Goal: Transaction & Acquisition: Purchase product/service

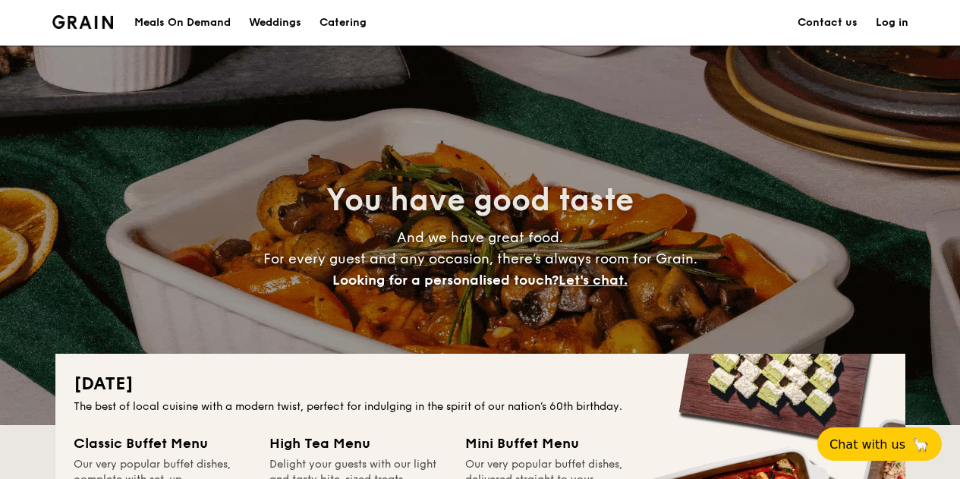
click at [192, 25] on div "Meals On Demand" at bounding box center [182, 23] width 96 height 46
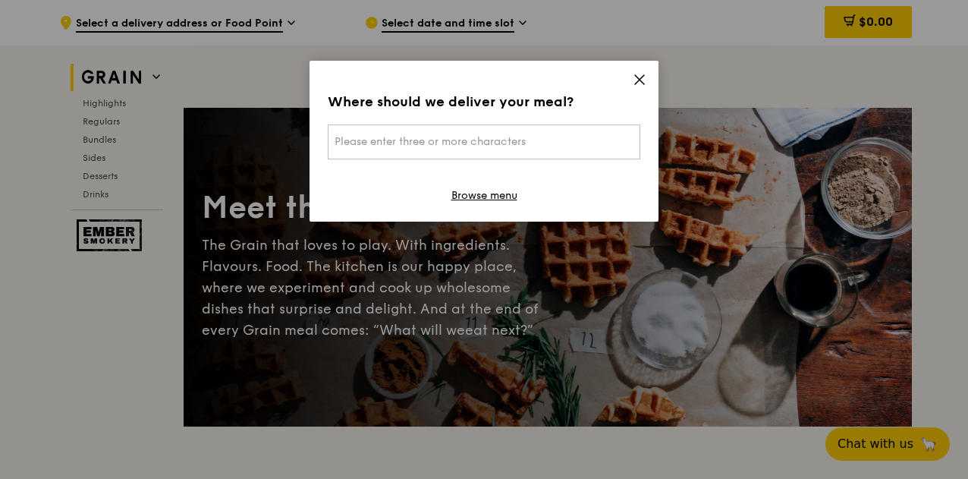
scroll to position [76, 0]
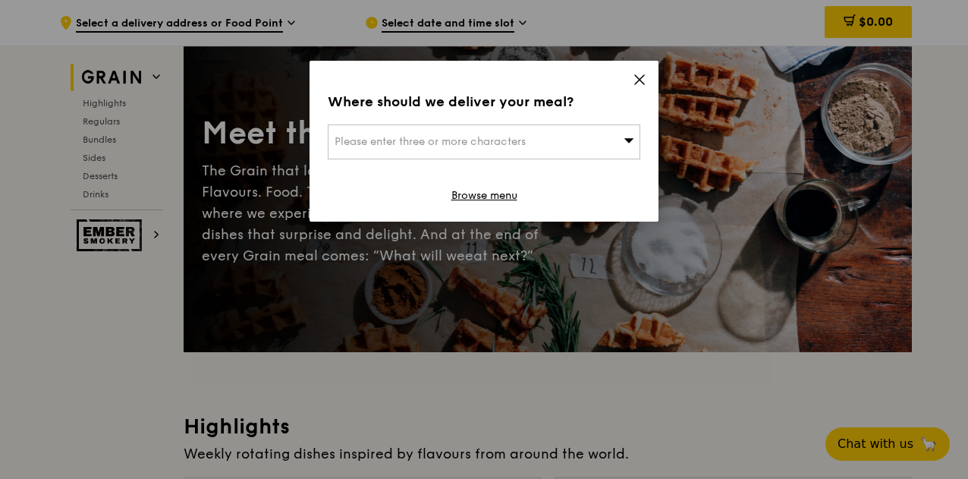
click at [602, 141] on div "Please enter three or more characters" at bounding box center [484, 141] width 313 height 35
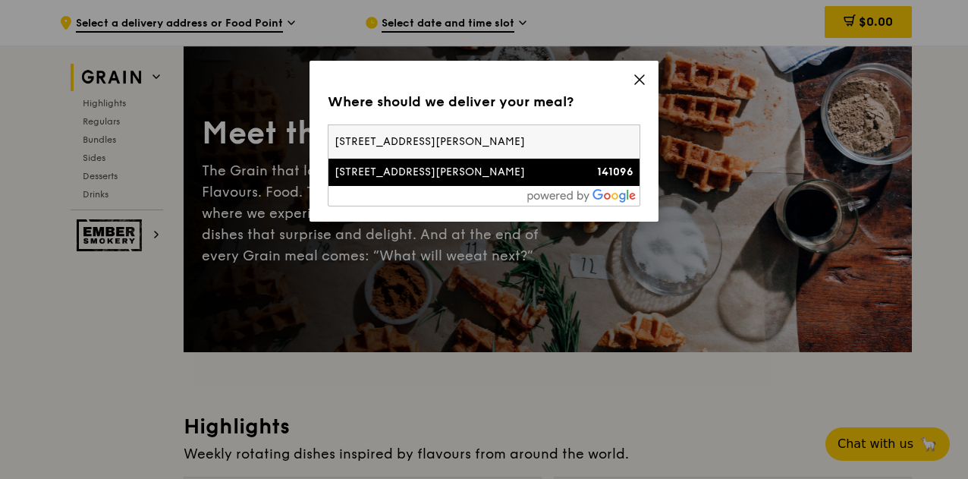
type input "[STREET_ADDRESS][PERSON_NAME]"
click at [615, 172] on strong "141096" at bounding box center [615, 171] width 36 height 13
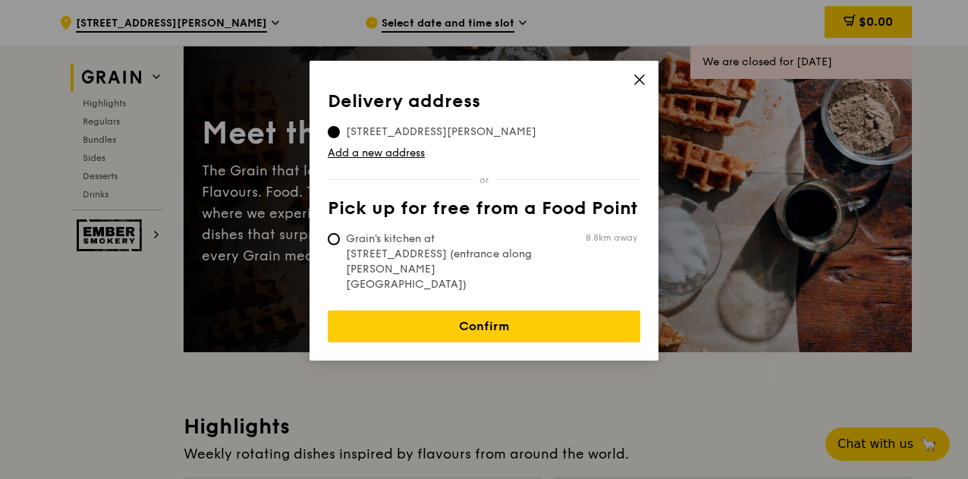
click at [461, 133] on span "[STREET_ADDRESS][PERSON_NAME]" at bounding box center [441, 131] width 227 height 15
click at [340, 133] on input "[STREET_ADDRESS][PERSON_NAME]" at bounding box center [334, 132] width 12 height 12
click at [461, 133] on span "[STREET_ADDRESS][PERSON_NAME]" at bounding box center [441, 131] width 227 height 15
click at [340, 133] on input "[STREET_ADDRESS][PERSON_NAME]" at bounding box center [334, 132] width 12 height 12
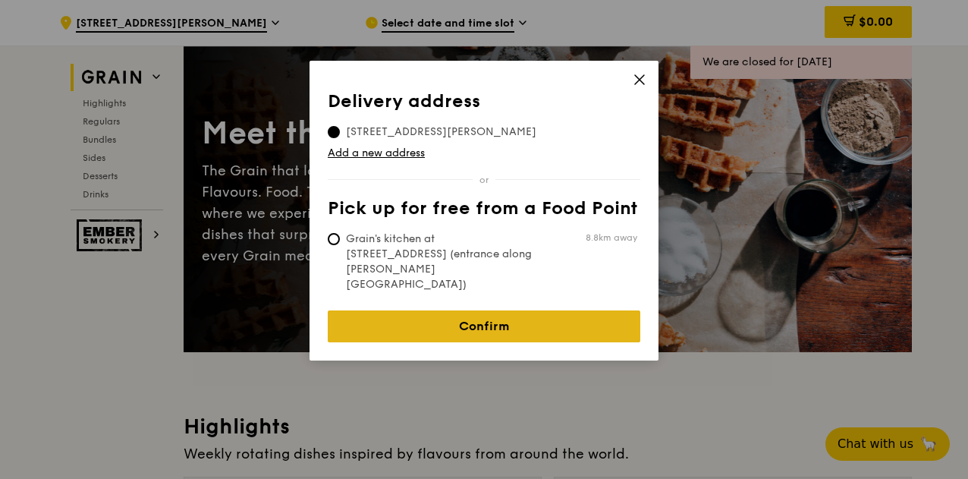
click at [511, 310] on link "Confirm" at bounding box center [484, 326] width 313 height 32
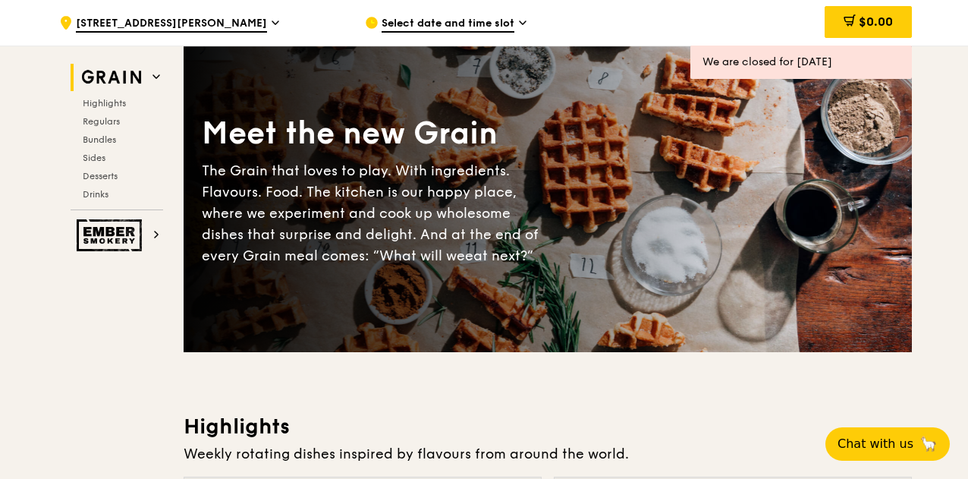
click at [467, 28] on span "Select date and time slot" at bounding box center [448, 24] width 133 height 17
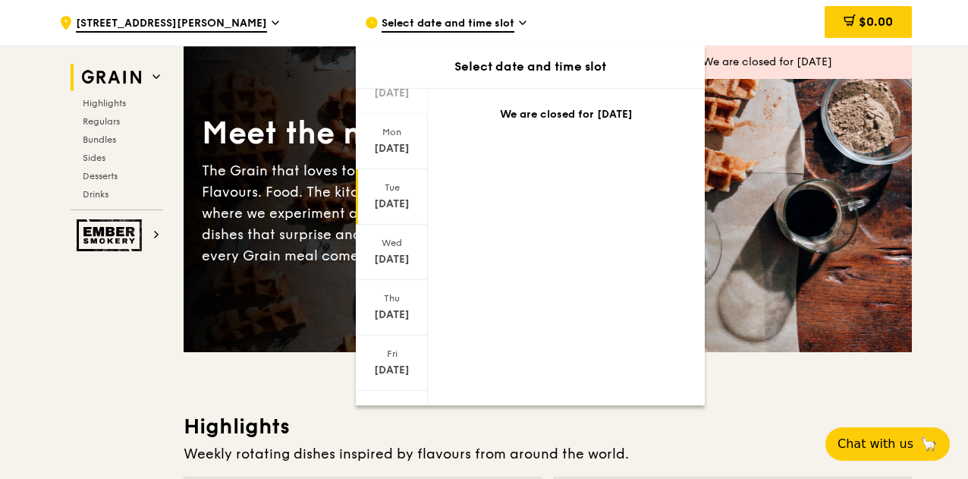
scroll to position [149, 0]
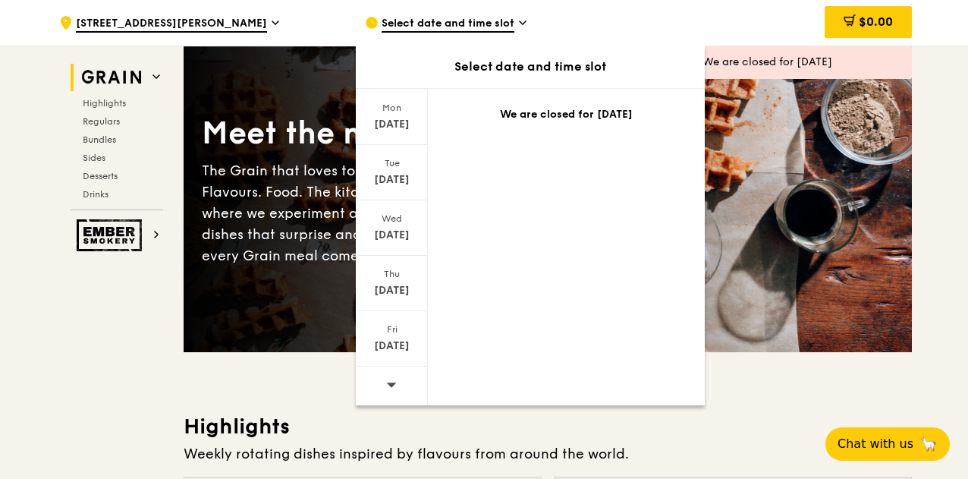
click at [386, 379] on icon at bounding box center [391, 384] width 11 height 11
click at [398, 173] on div "[DATE]" at bounding box center [392, 179] width 68 height 15
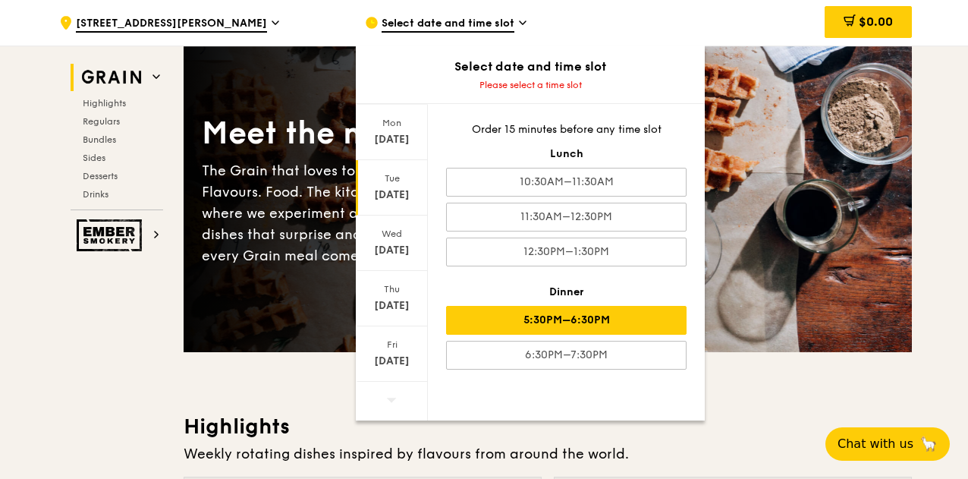
click at [632, 311] on div "5:30PM–6:30PM" at bounding box center [566, 320] width 241 height 29
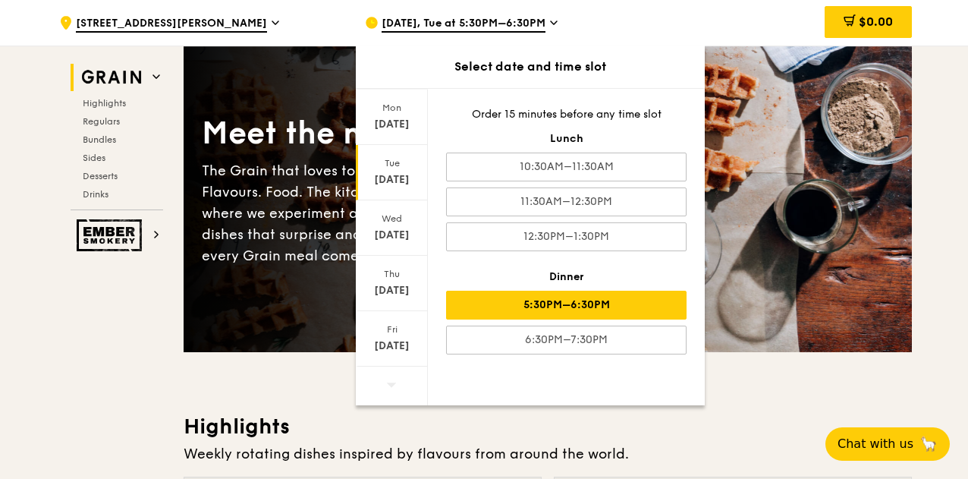
click at [623, 443] on div "Weekly rotating dishes inspired by flavours from around the world." at bounding box center [548, 453] width 728 height 21
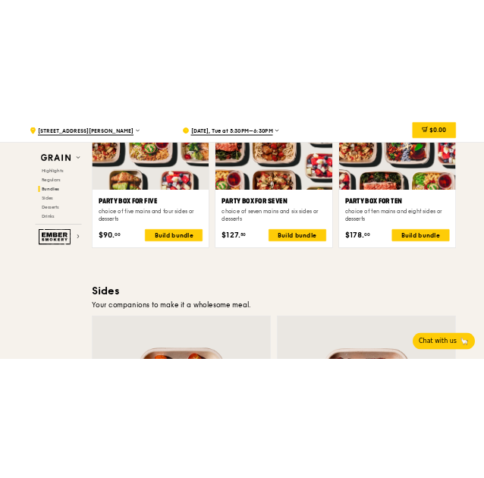
scroll to position [3110, 0]
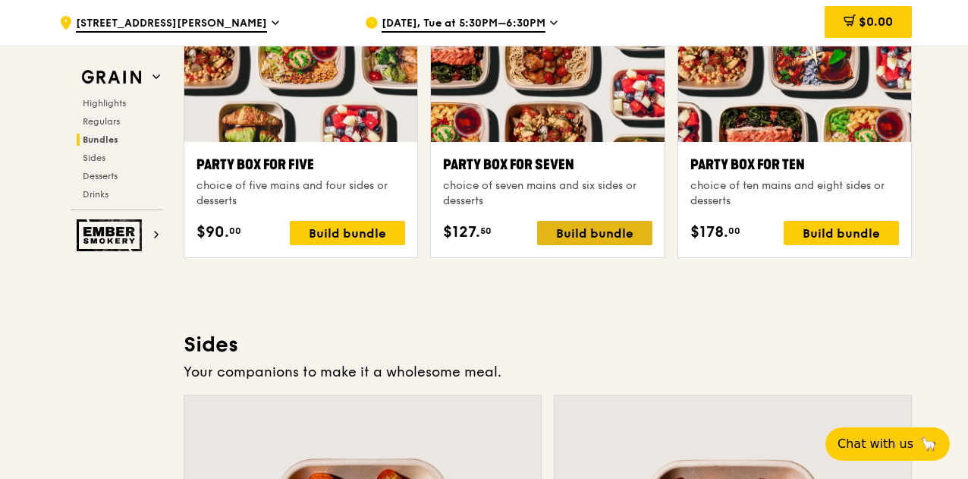
click at [605, 229] on div "Build bundle" at bounding box center [594, 233] width 115 height 24
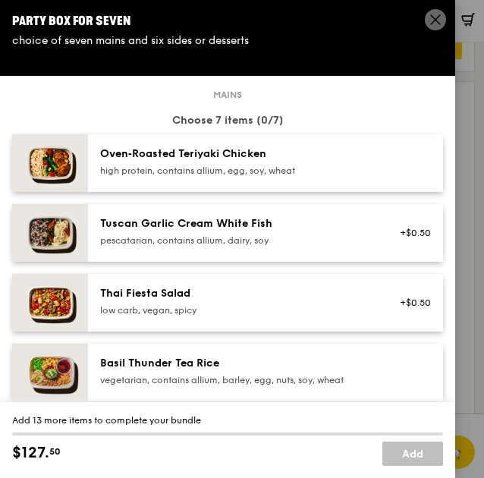
scroll to position [3584, 0]
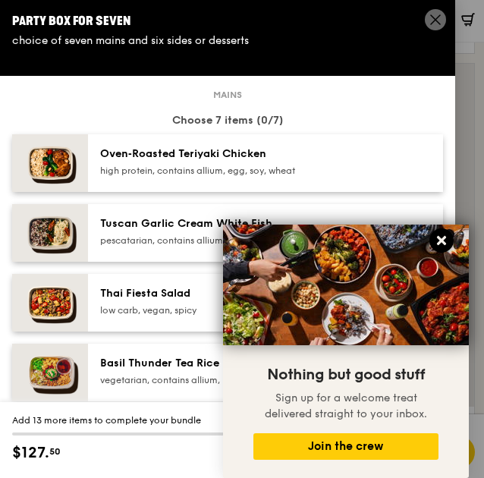
click at [442, 244] on icon at bounding box center [442, 241] width 14 height 14
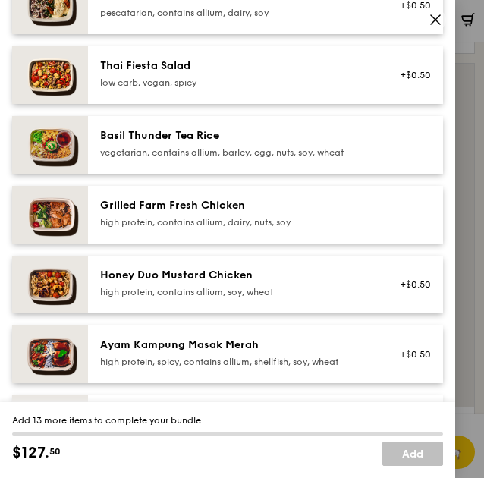
scroll to position [304, 0]
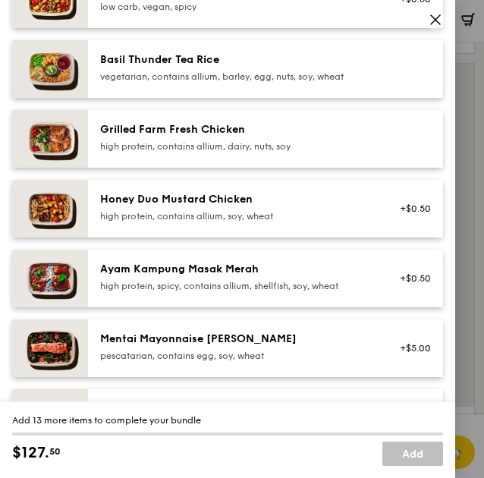
click at [292, 207] on div "Honey Duo Mustard Chicken" at bounding box center [222, 199] width 244 height 15
click at [298, 222] on div "high protein, contains allium, soy, wheat" at bounding box center [222, 216] width 244 height 12
click at [271, 137] on div "Grilled Farm Fresh Chicken" at bounding box center [222, 129] width 244 height 15
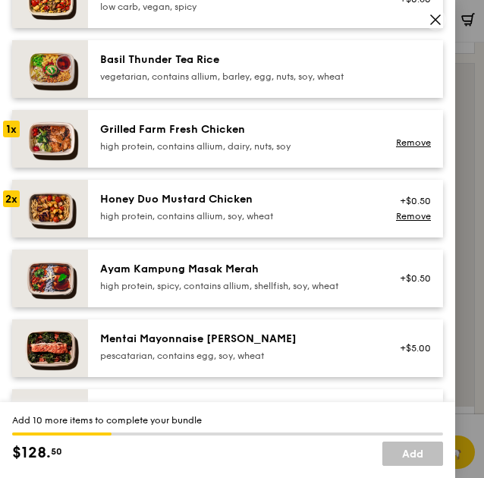
click at [199, 292] on div "high protein, spicy, contains allium, shellfish, soy, wheat" at bounding box center [222, 286] width 244 height 12
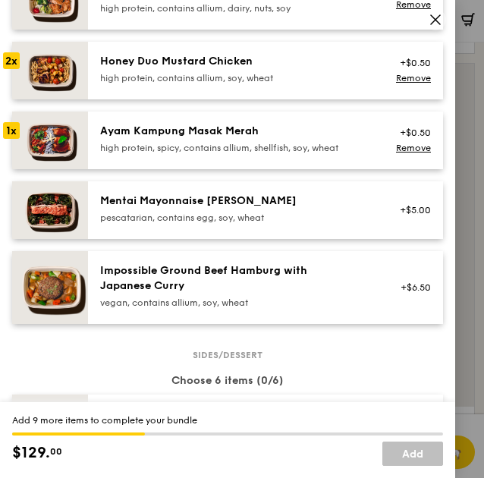
scroll to position [455, 0]
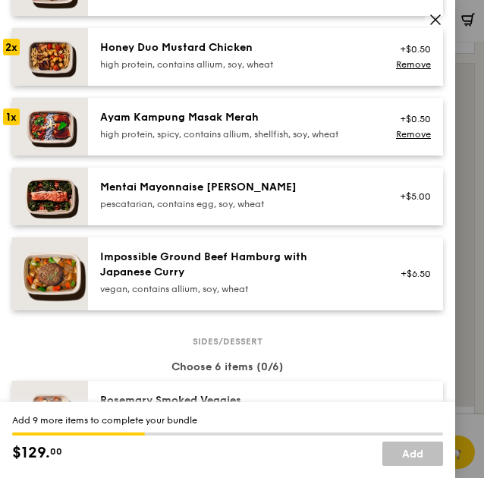
click at [294, 210] on div "pescatarian, contains egg, soy, wheat" at bounding box center [222, 204] width 244 height 12
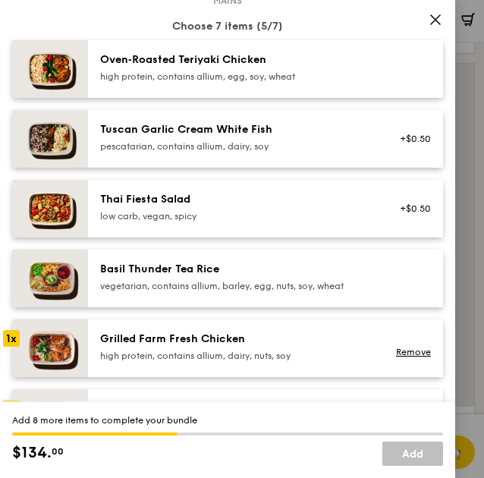
scroll to position [76, 0]
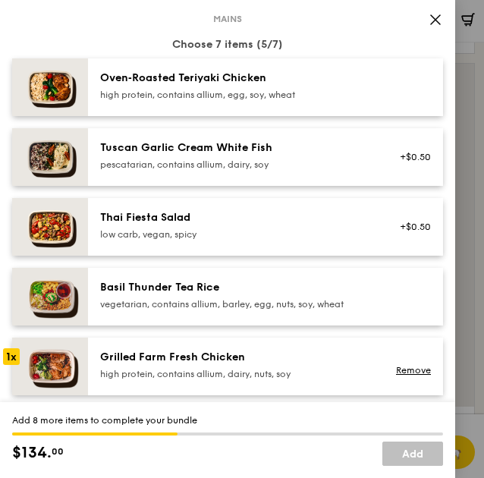
click at [178, 143] on div "Tuscan Garlic Cream White Fish" at bounding box center [222, 147] width 244 height 15
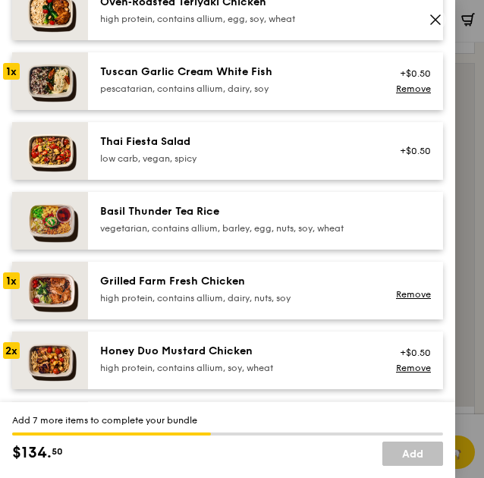
click at [284, 304] on div "high protein, contains allium, dairy, nuts, soy" at bounding box center [222, 298] width 244 height 12
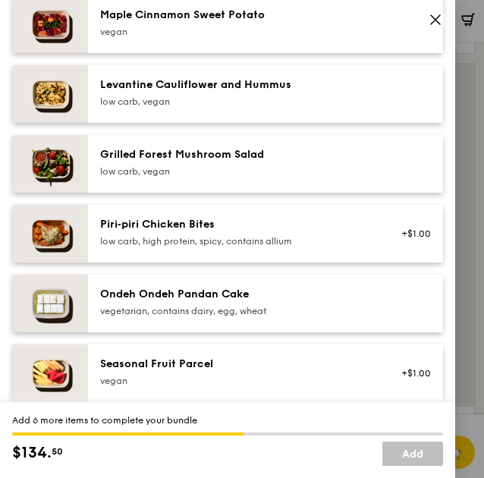
scroll to position [986, 0]
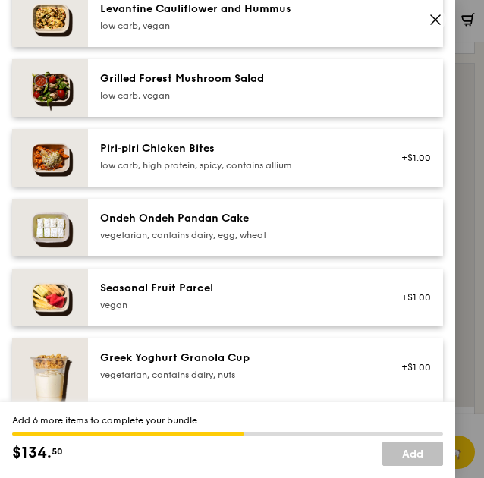
click at [300, 241] on div "vegetarian, contains dairy, egg, wheat" at bounding box center [222, 235] width 244 height 12
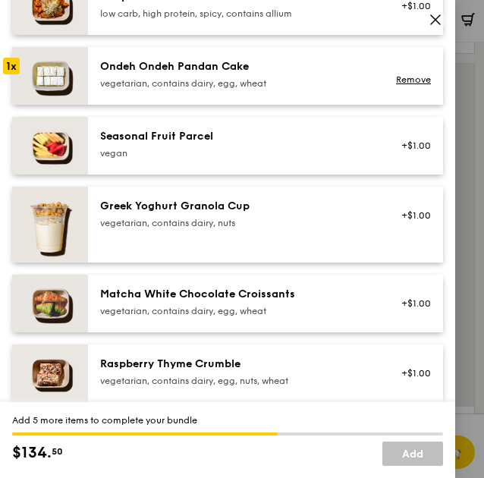
scroll to position [1214, 0]
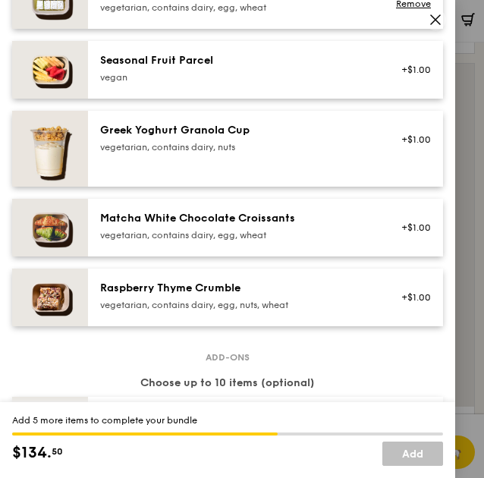
click at [327, 241] on div "vegetarian, contains dairy, egg, wheat" at bounding box center [222, 235] width 244 height 12
click at [326, 296] on div "Raspberry Thyme Crumble" at bounding box center [222, 288] width 244 height 15
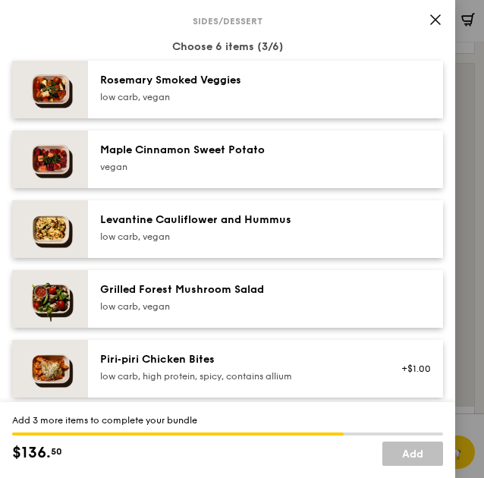
scroll to position [759, 0]
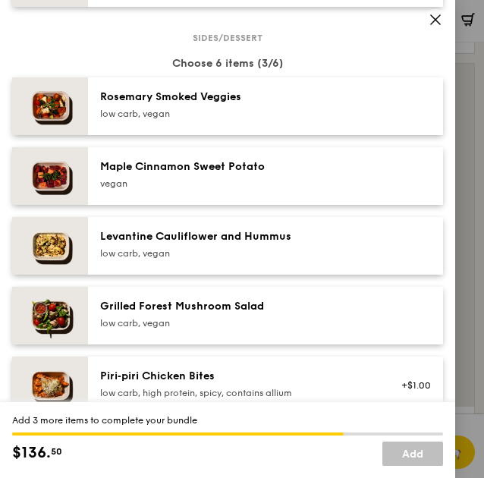
click at [299, 259] on div "low carb, vegan" at bounding box center [222, 253] width 244 height 12
click at [279, 314] on div "Grilled Forest Mushroom Salad" at bounding box center [222, 306] width 244 height 15
click at [211, 190] on div "vegan" at bounding box center [222, 184] width 244 height 12
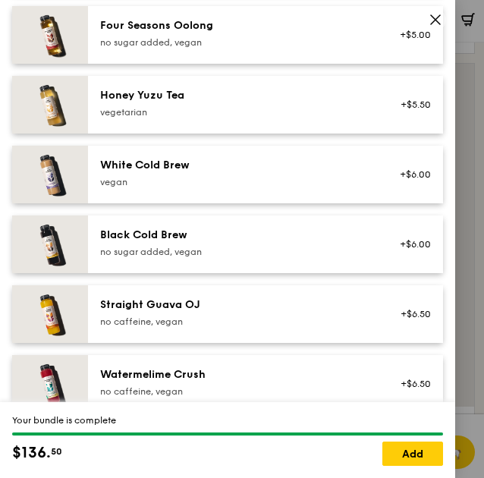
scroll to position [1879, 0]
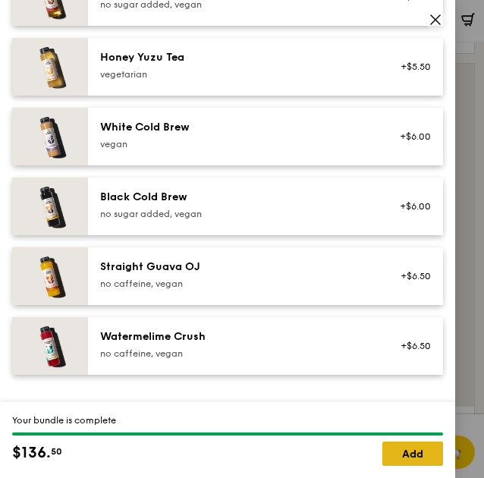
click at [403, 452] on link "Add" at bounding box center [412, 454] width 61 height 24
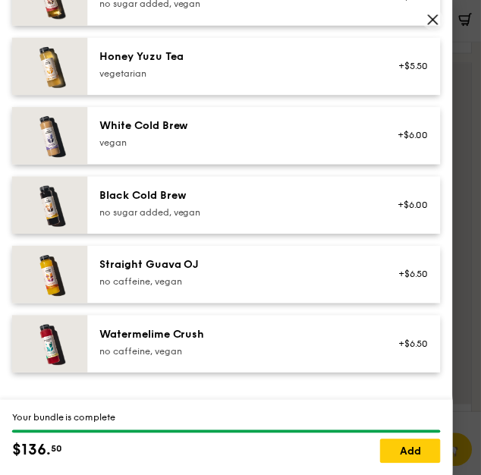
scroll to position [3110, 0]
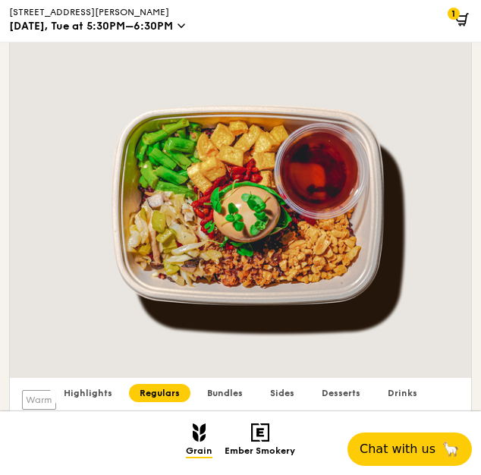
click at [458, 18] on span "1" at bounding box center [454, 14] width 12 height 12
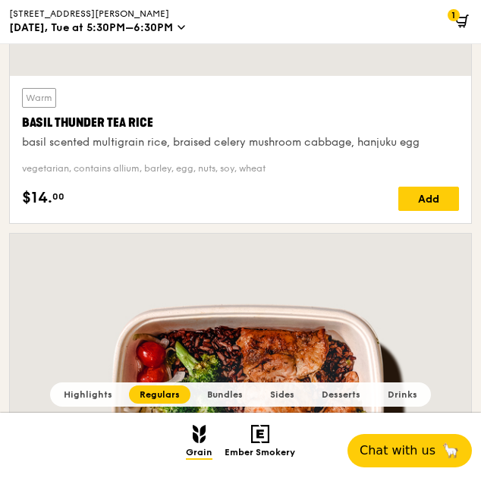
scroll to position [3490, 0]
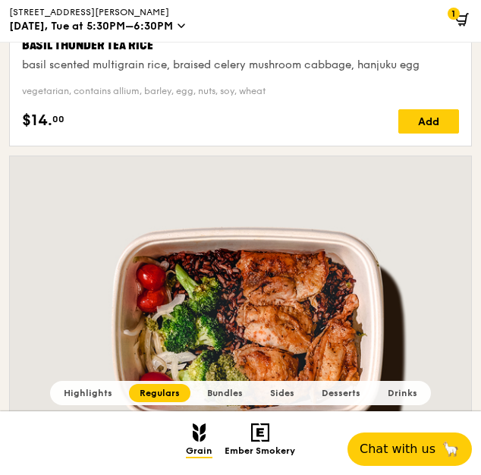
click at [461, 20] on icon at bounding box center [462, 20] width 14 height 14
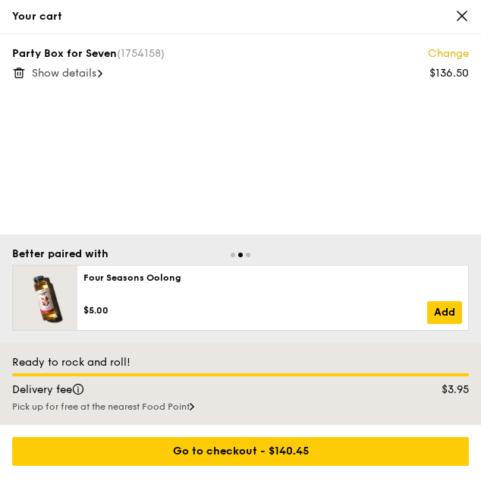
scroll to position [3402, 0]
click at [90, 71] on span "Show details" at bounding box center [64, 73] width 64 height 13
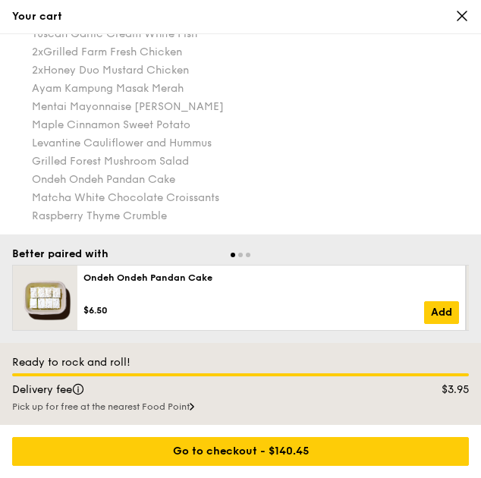
scroll to position [3553, 0]
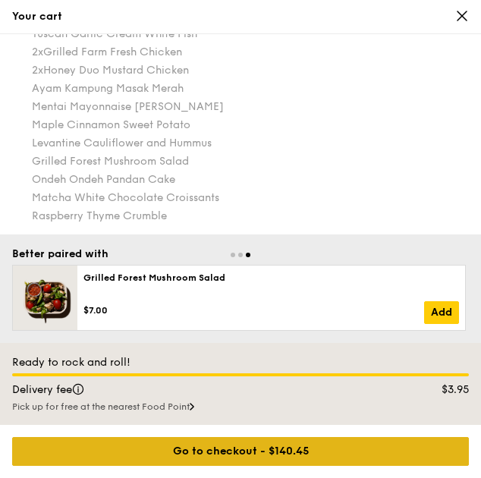
click at [327, 451] on div "Go to checkout - $140.45" at bounding box center [240, 451] width 457 height 29
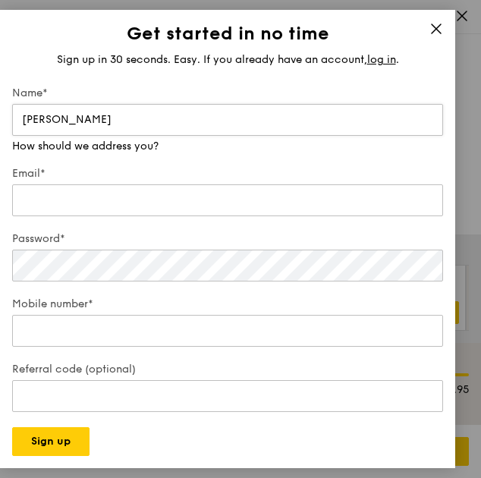
type input "[PERSON_NAME]"
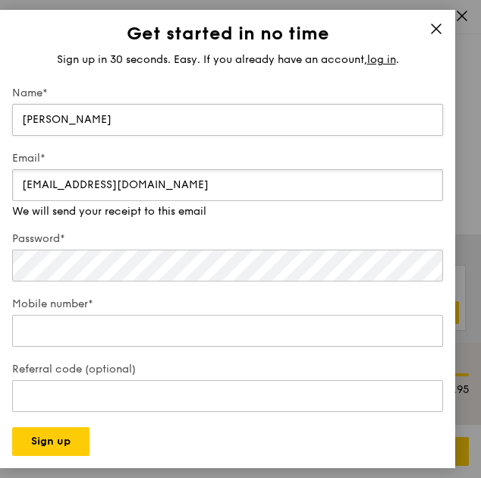
type input "[EMAIL_ADDRESS][DOMAIN_NAME]"
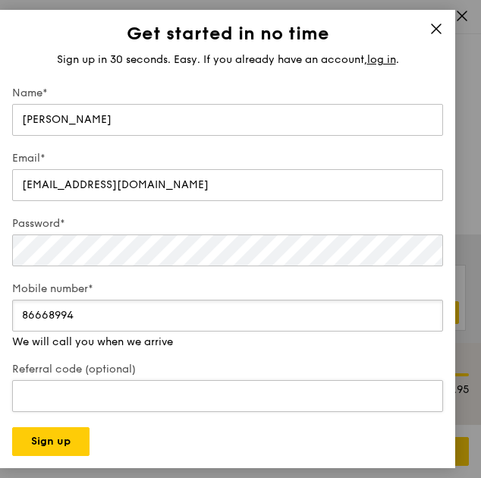
scroll to position [3705, 0]
type input "86668994"
click at [69, 443] on button "Sign up" at bounding box center [50, 441] width 77 height 29
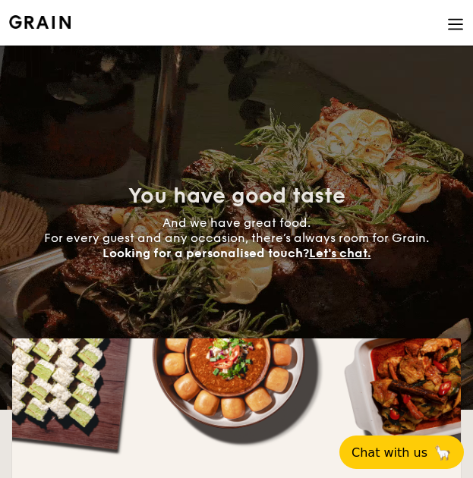
click at [452, 24] on img at bounding box center [455, 24] width 17 height 17
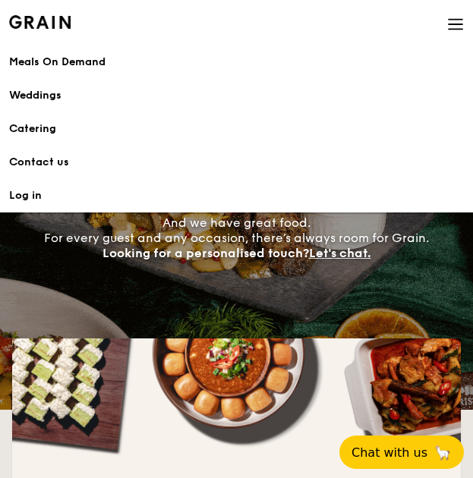
click at [80, 62] on div "Meals On Demand" at bounding box center [236, 62] width 455 height 15
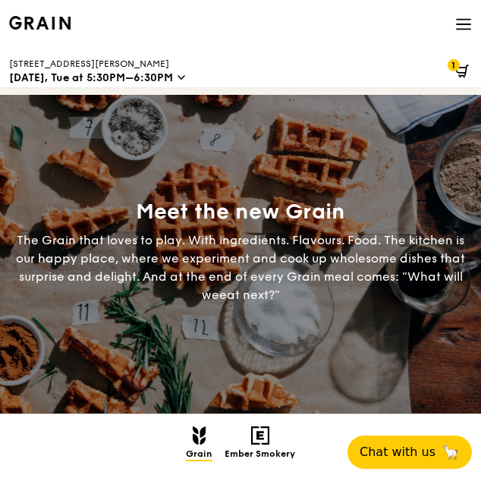
click at [462, 71] on icon at bounding box center [462, 71] width 14 height 14
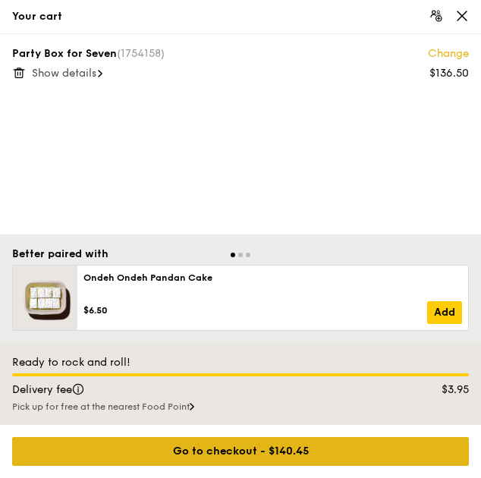
click at [271, 448] on div "Go to checkout - $140.45" at bounding box center [240, 451] width 457 height 29
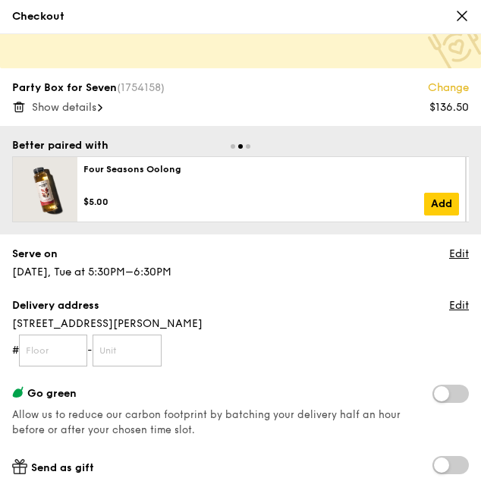
scroll to position [76, 0]
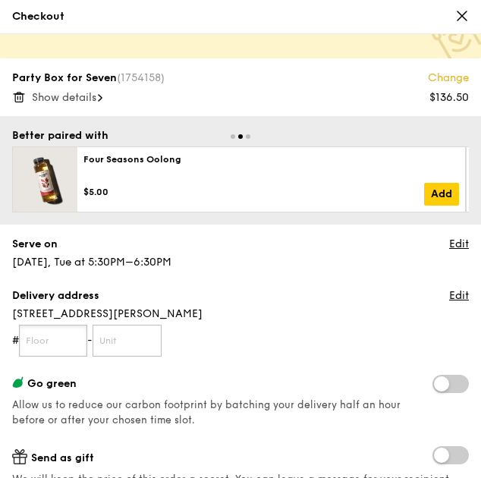
click at [81, 333] on input "text" at bounding box center [53, 341] width 68 height 32
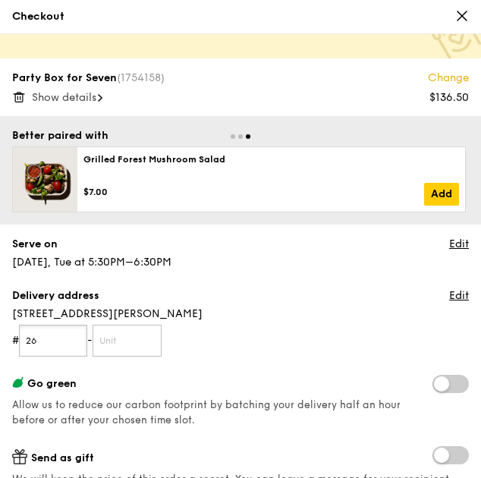
type input "26"
type input "-"
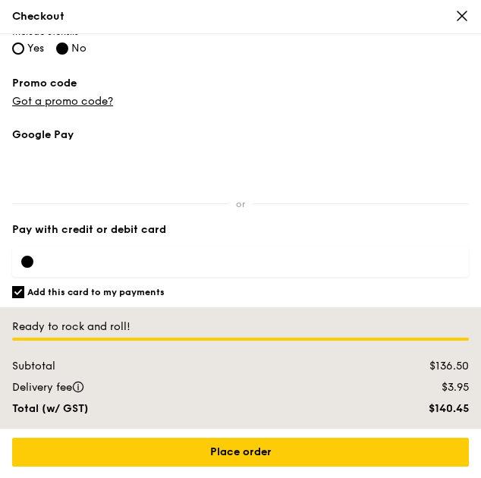
scroll to position [629, 0]
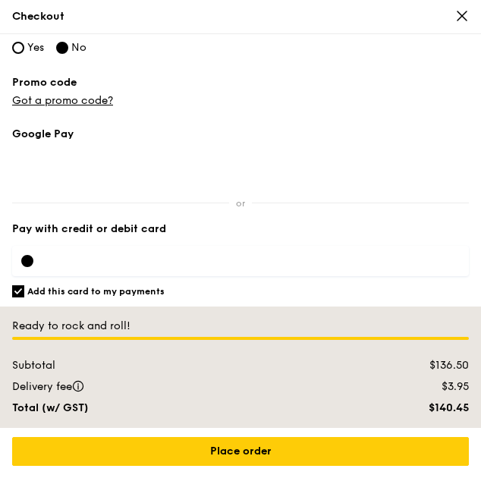
type input "84"
click at [30, 260] on div at bounding box center [27, 261] width 12 height 12
click at [18, 288] on input "Add this card to my payments" at bounding box center [18, 291] width 12 height 12
click at [368, 288] on label "Add this card to my payments" at bounding box center [240, 291] width 457 height 12
click at [24, 288] on input "Add this card to my payments" at bounding box center [18, 291] width 12 height 12
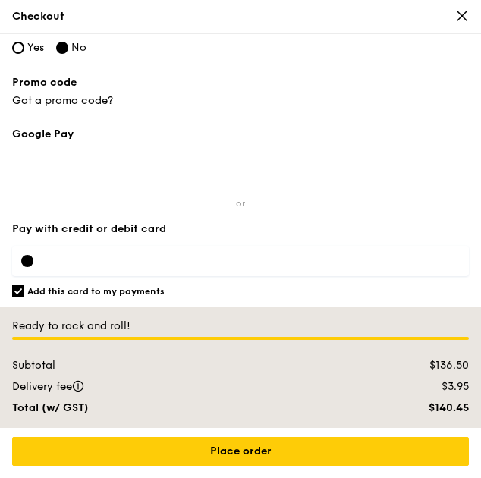
click at [140, 285] on h6 "Add this card to my payments" at bounding box center [95, 291] width 137 height 12
click at [24, 285] on input "Add this card to my payments" at bounding box center [18, 291] width 12 height 12
checkbox input "false"
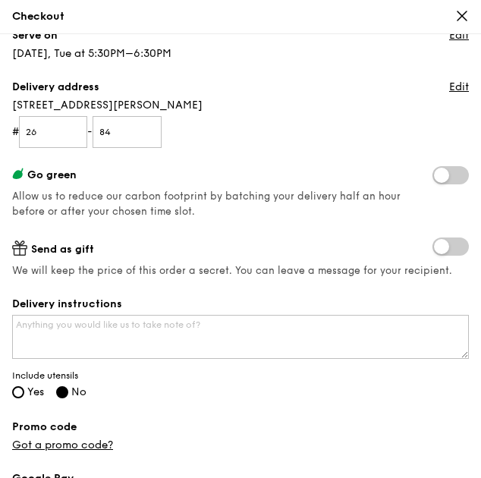
scroll to position [304, 0]
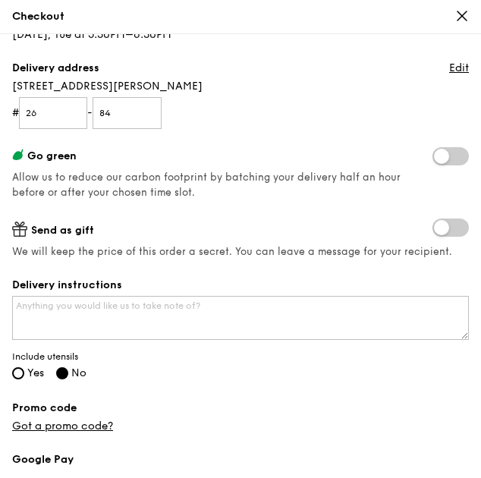
click at [453, 228] on span at bounding box center [450, 228] width 36 height 18
click at [436, 229] on input "checkbox" at bounding box center [436, 229] width 0 height 0
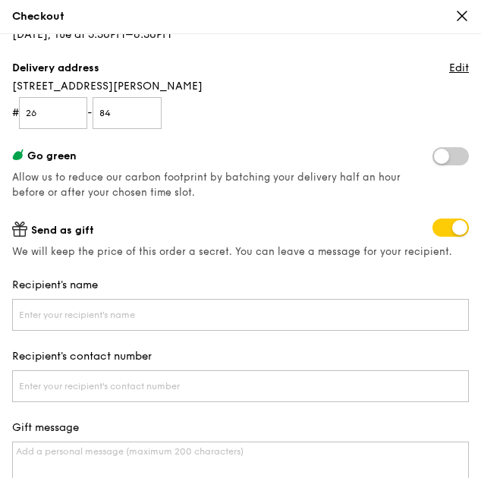
click at [453, 228] on span at bounding box center [450, 228] width 36 height 18
click at [436, 229] on input "checkbox" at bounding box center [436, 229] width 0 height 0
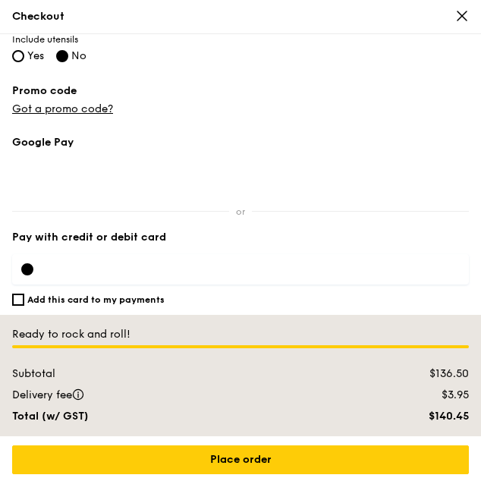
scroll to position [629, 0]
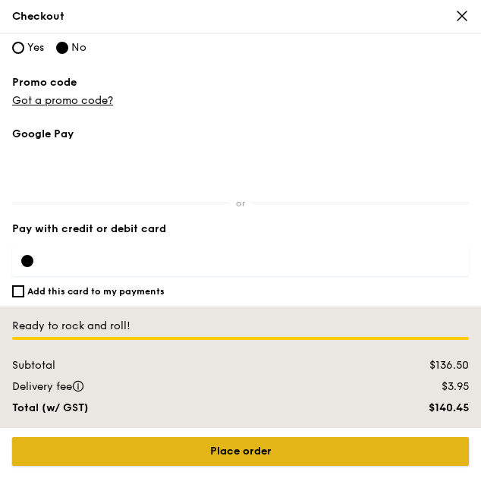
click at [234, 448] on input "Place order" at bounding box center [240, 451] width 457 height 29
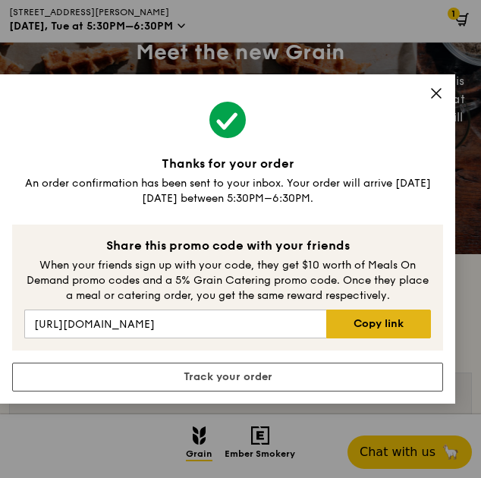
click at [362, 326] on link "Copy link" at bounding box center [378, 324] width 105 height 29
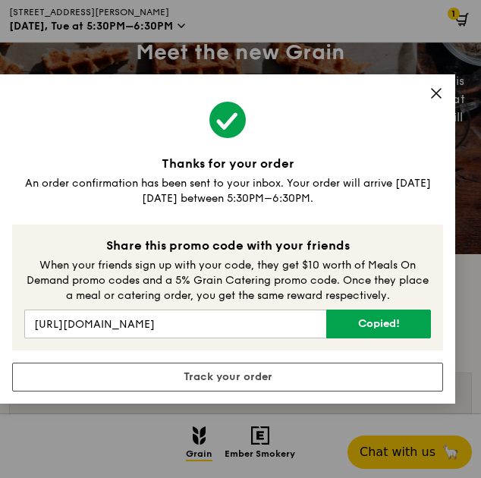
click at [435, 94] on icon at bounding box center [436, 93] width 14 height 14
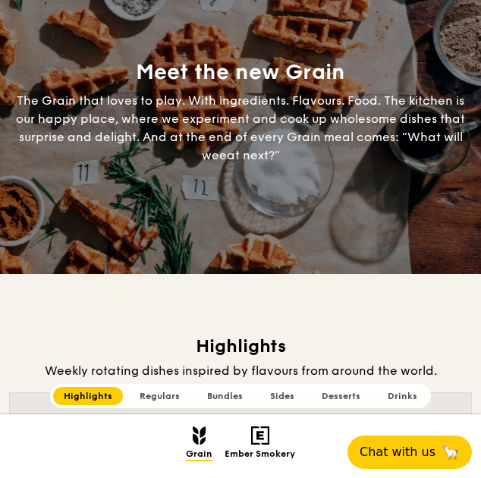
scroll to position [0, 0]
